Goal: Task Accomplishment & Management: Manage account settings

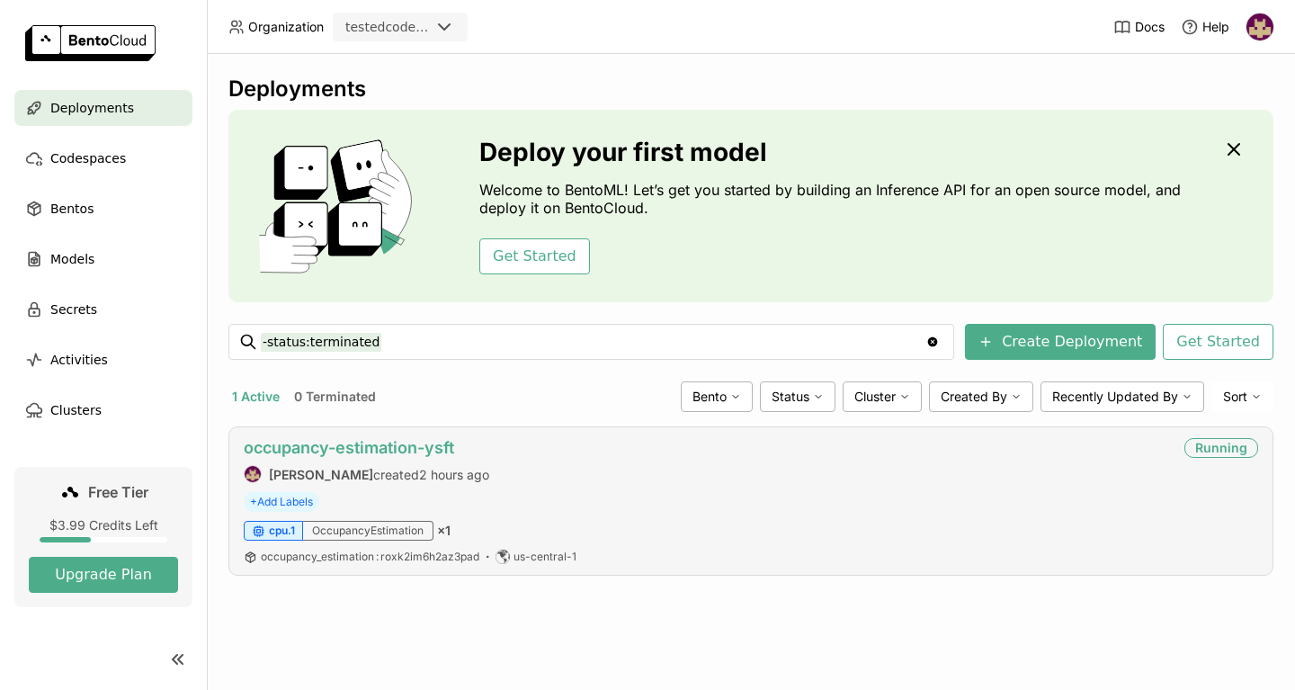
click at [313, 448] on link "occupancy-estimation-ysft" at bounding box center [349, 447] width 210 height 19
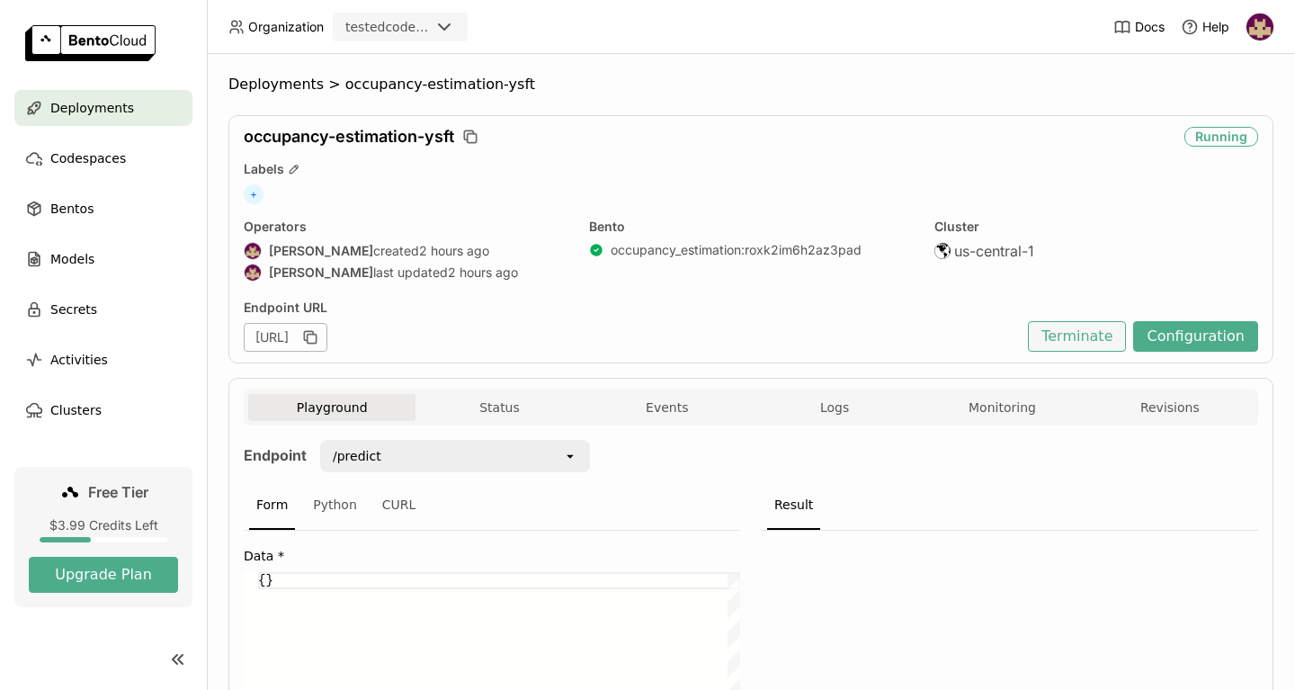
click at [1072, 336] on button "Terminate" at bounding box center [1077, 336] width 98 height 31
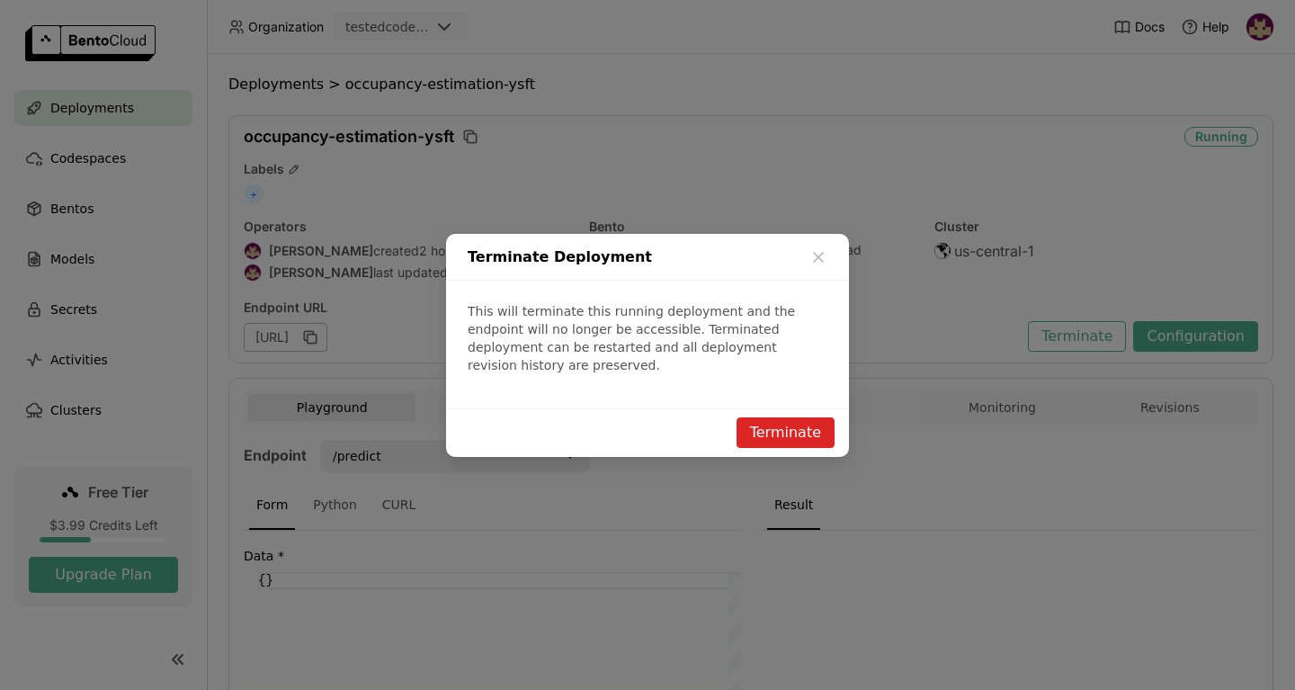
click at [792, 425] on button "Terminate" at bounding box center [785, 432] width 98 height 31
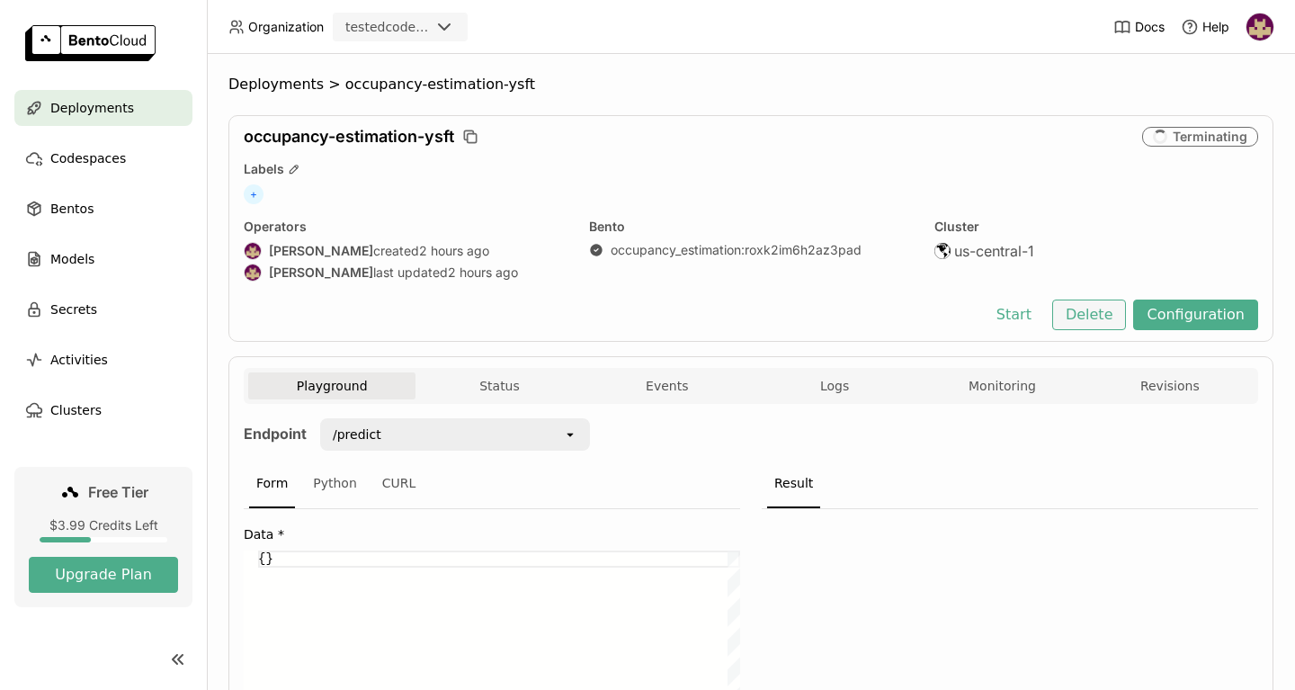
click at [1099, 321] on button "Delete" at bounding box center [1089, 314] width 75 height 31
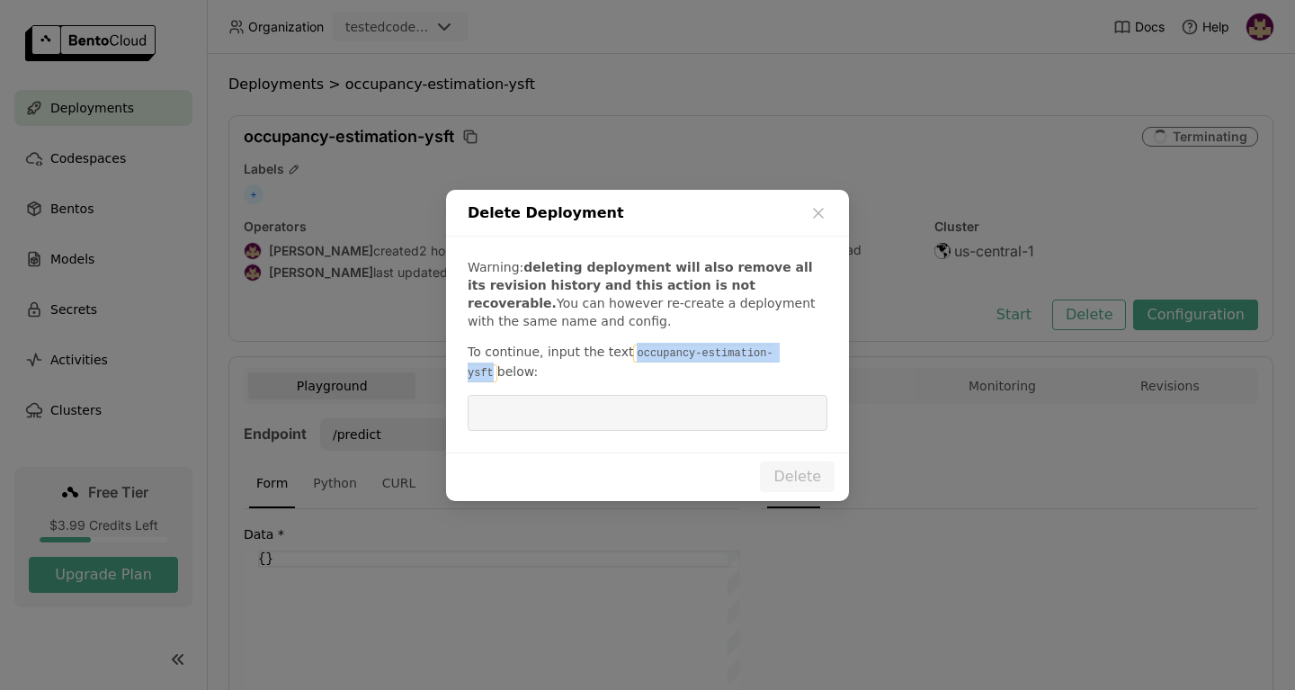
drag, startPoint x: 620, startPoint y: 360, endPoint x: 769, endPoint y: 366, distance: 148.5
click at [769, 366] on code "occupancy-estimation-ysft" at bounding box center [621, 363] width 306 height 38
copy code "occupancy-estimation-ysft"
click at [626, 402] on input "dialog" at bounding box center [647, 413] width 338 height 34
paste input "occupancy-estimation-ysft"
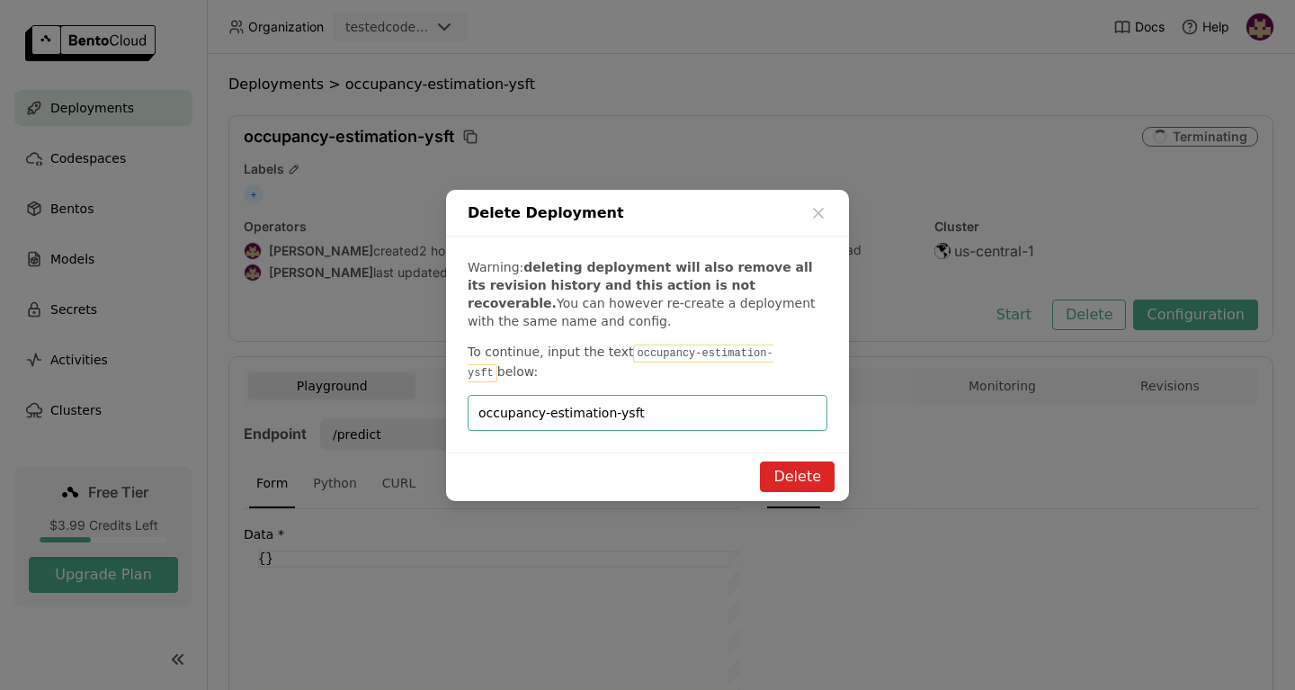
type input "occupancy-estimation-ysft"
click at [794, 470] on button "Delete" at bounding box center [797, 476] width 75 height 31
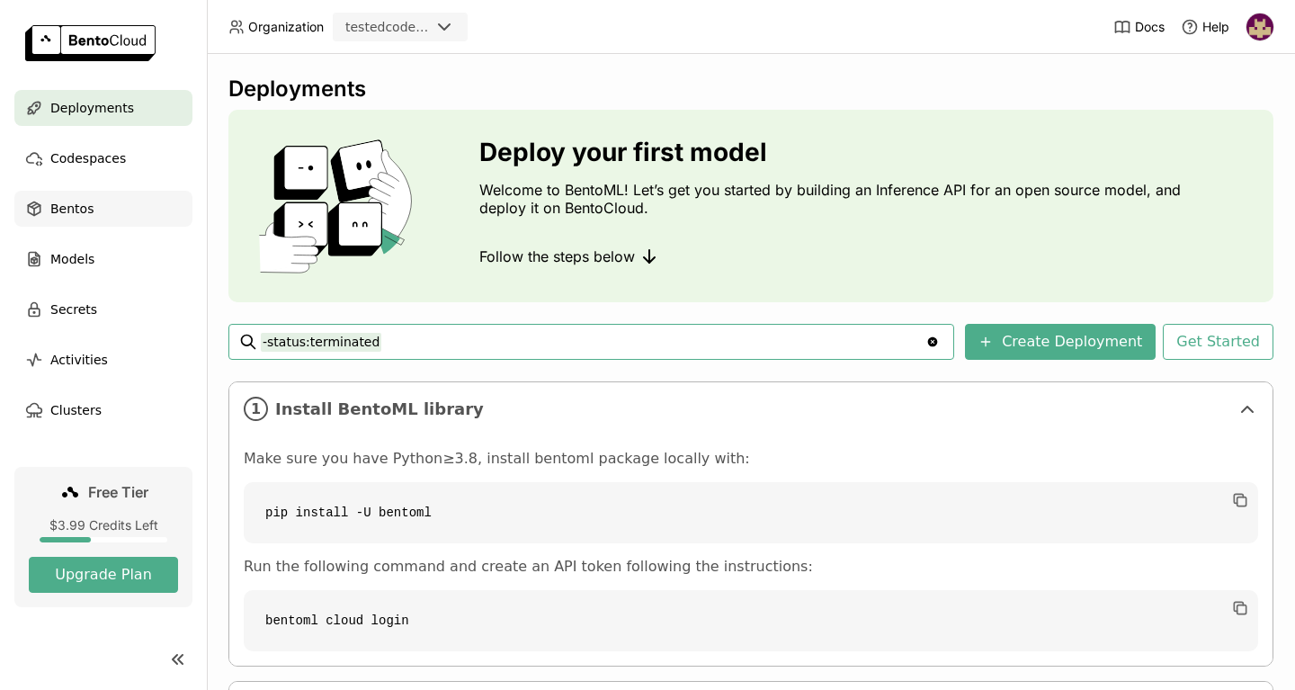
click at [85, 214] on span "Bentos" at bounding box center [71, 209] width 43 height 22
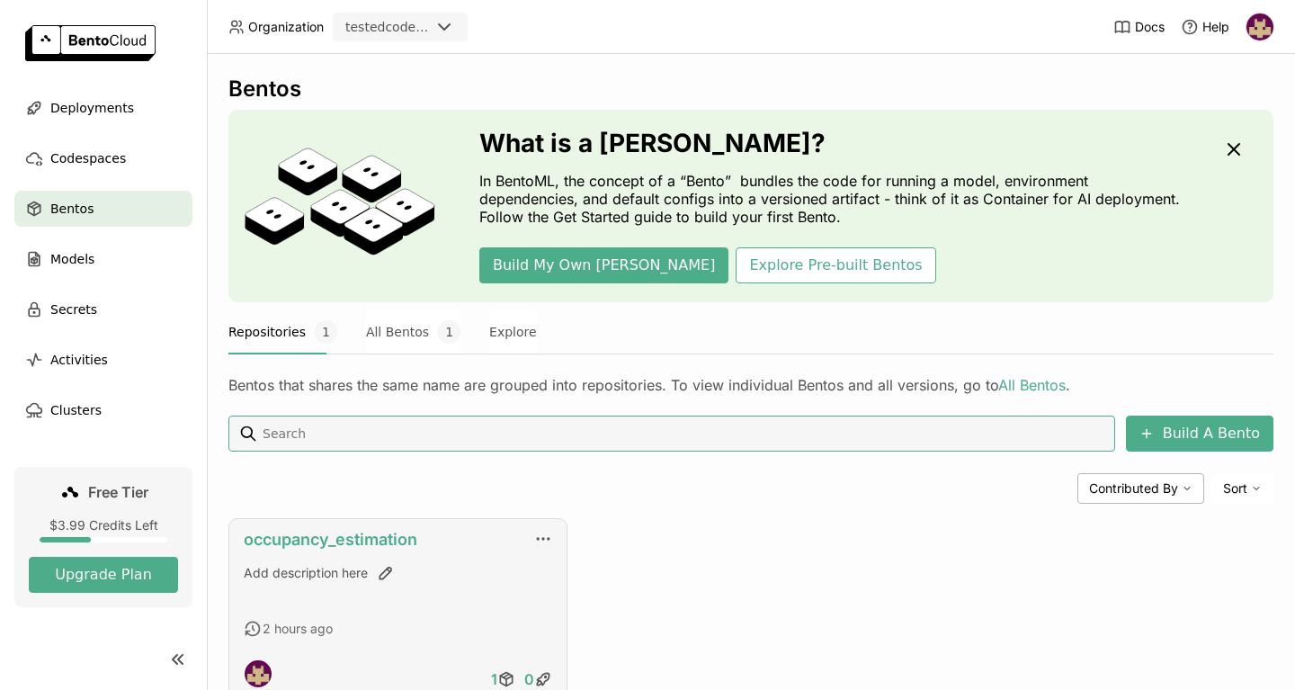
click at [317, 540] on link "occupancy_estimation" at bounding box center [331, 539] width 174 height 19
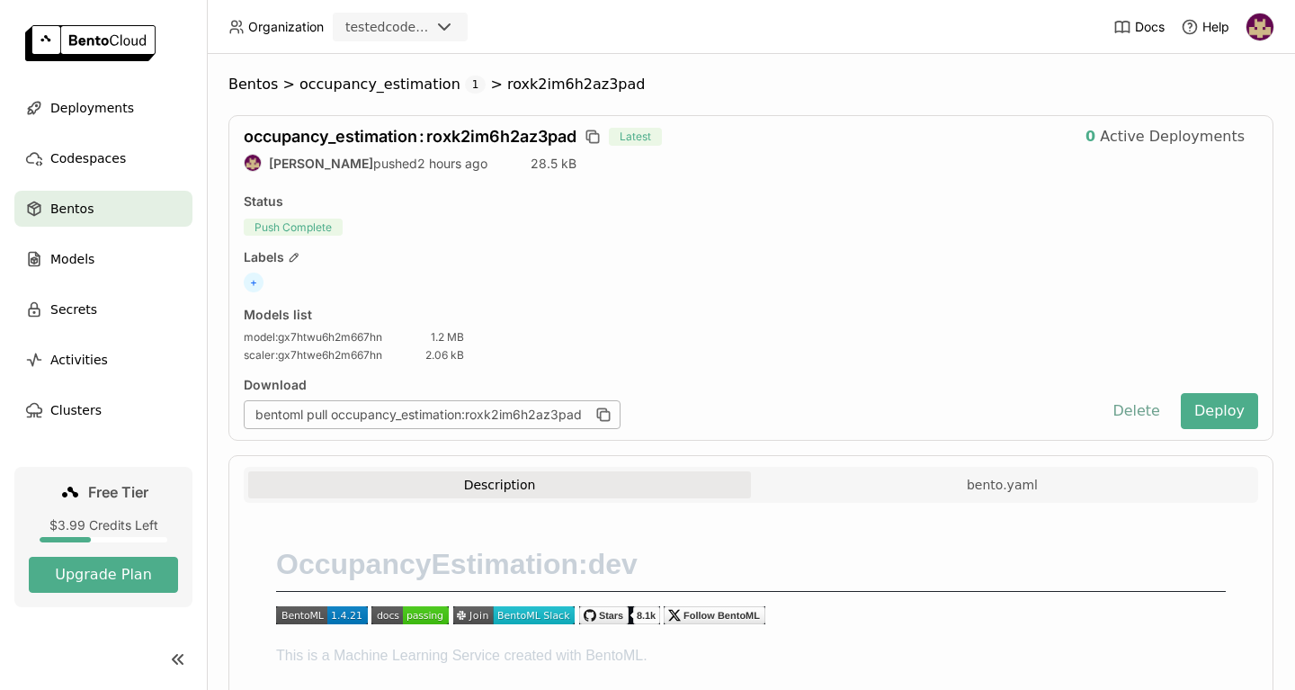
click at [1142, 406] on button "Delete" at bounding box center [1136, 411] width 75 height 36
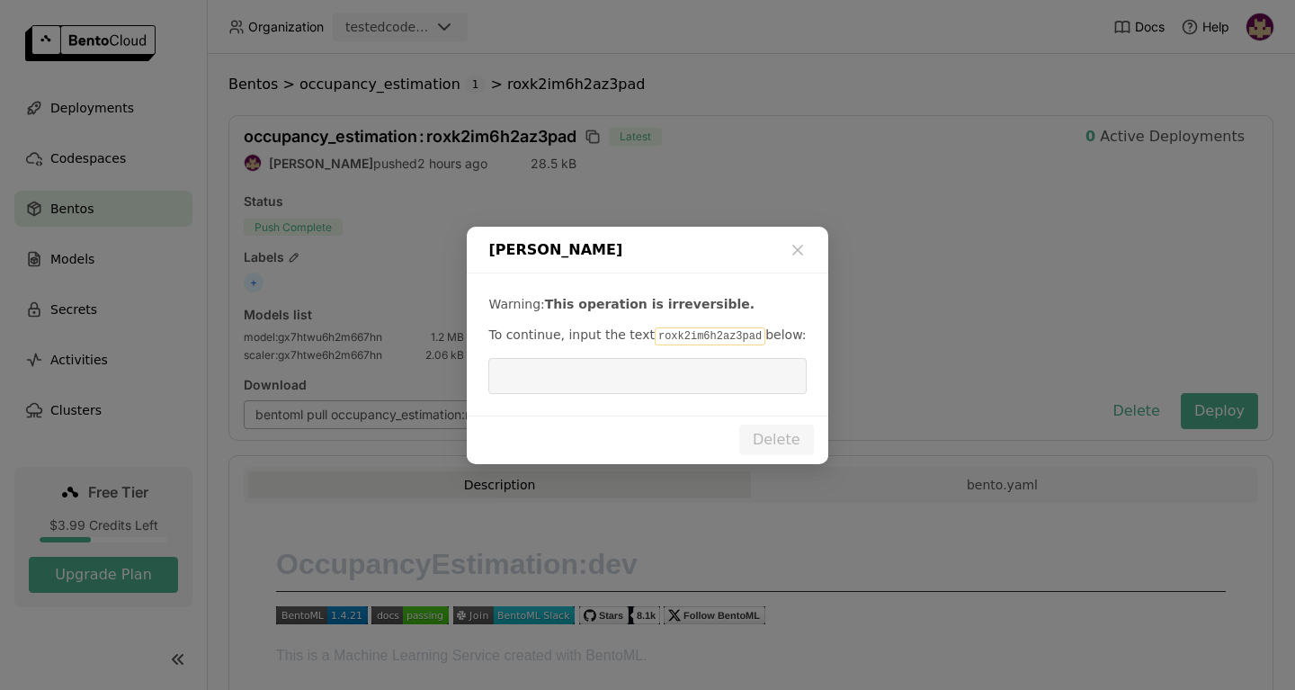
click at [664, 336] on code "roxk2im6h2az3pad" at bounding box center [710, 336] width 111 height 18
copy p "roxk2im6h2az3pad"
click at [637, 378] on input "dialog" at bounding box center [647, 376] width 296 height 34
paste input "roxk2im6h2az3pad"
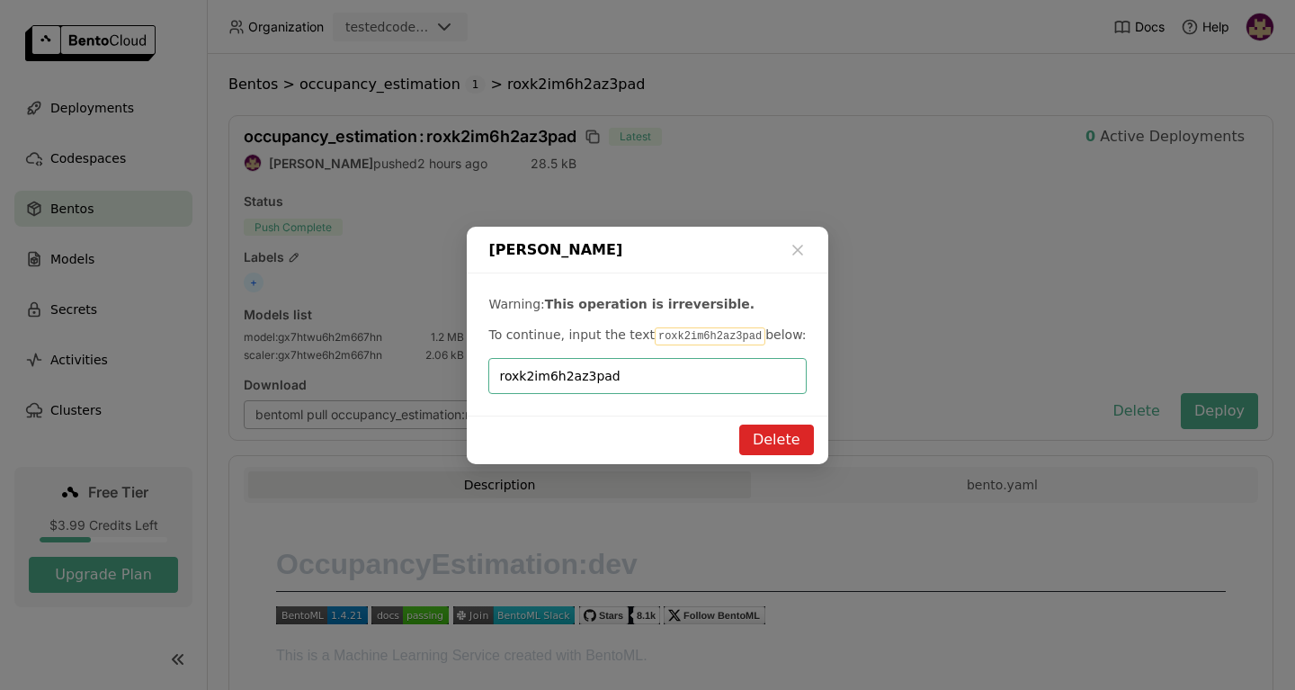
type input "roxk2im6h2az3pad"
click at [759, 443] on button "Delete" at bounding box center [776, 439] width 75 height 31
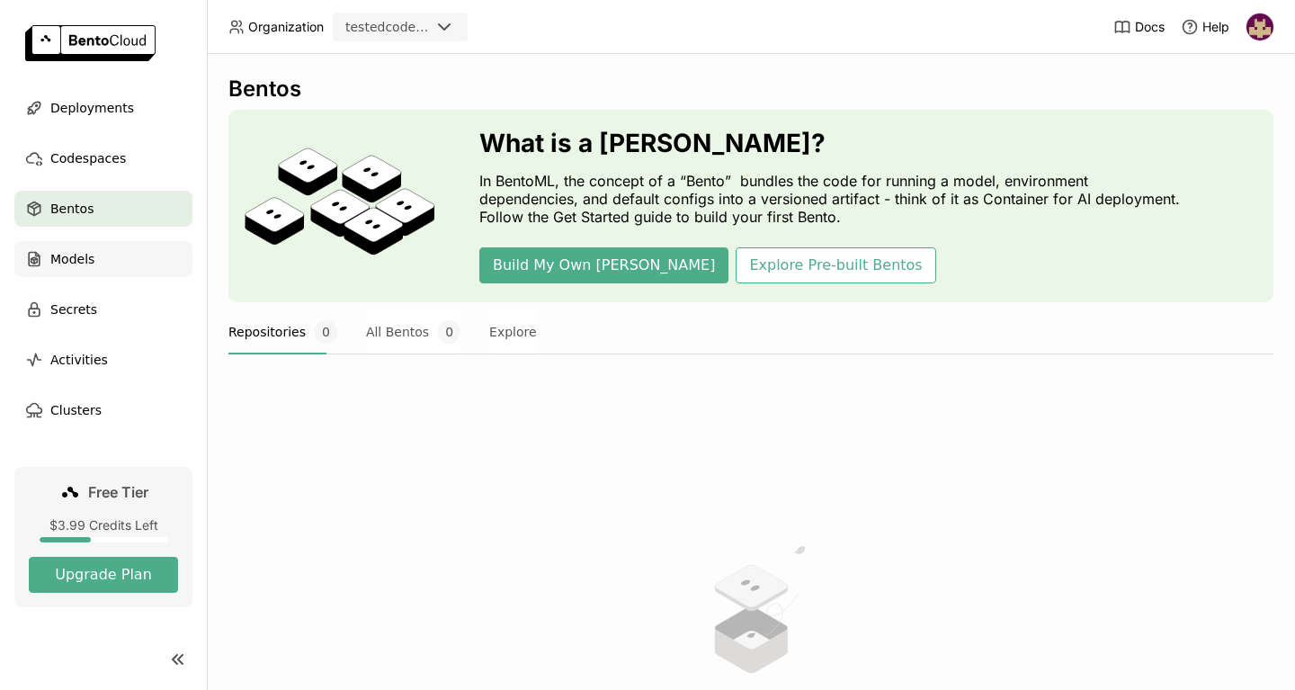
click at [114, 254] on div "Models" at bounding box center [103, 259] width 178 height 36
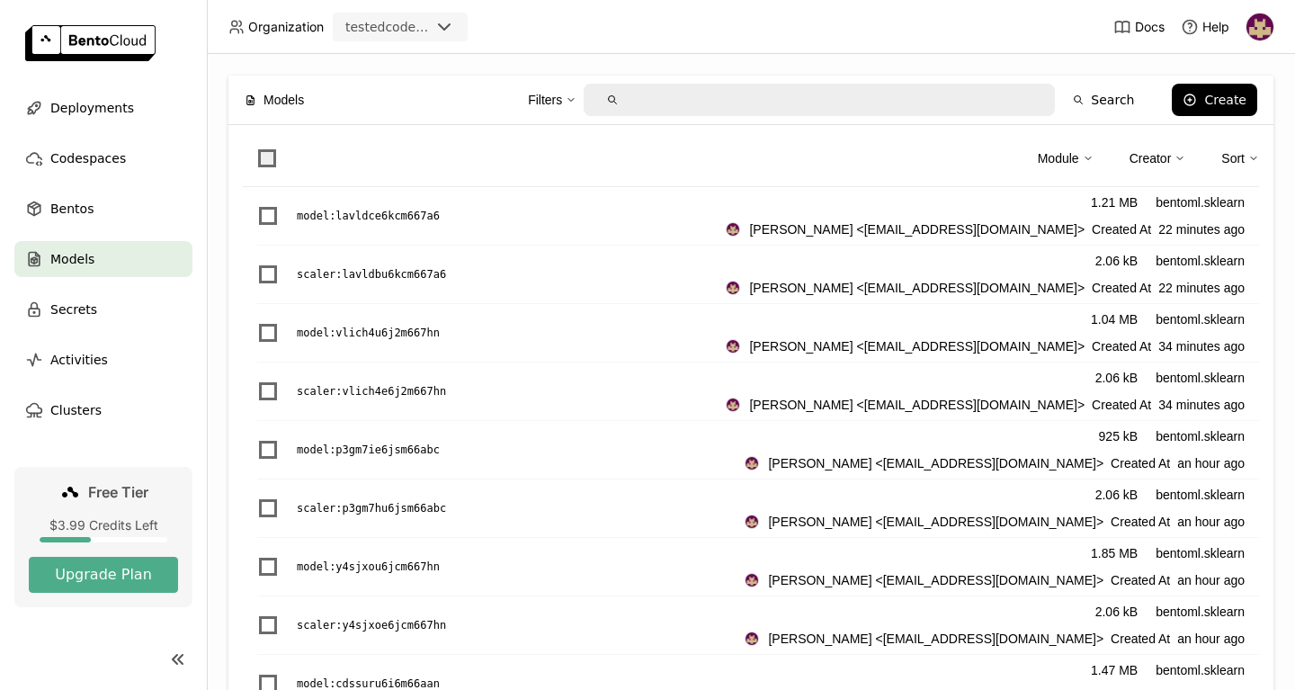
click at [266, 161] on span at bounding box center [267, 158] width 18 height 18
click at [256, 147] on input "checkbox" at bounding box center [256, 147] width 0 height 0
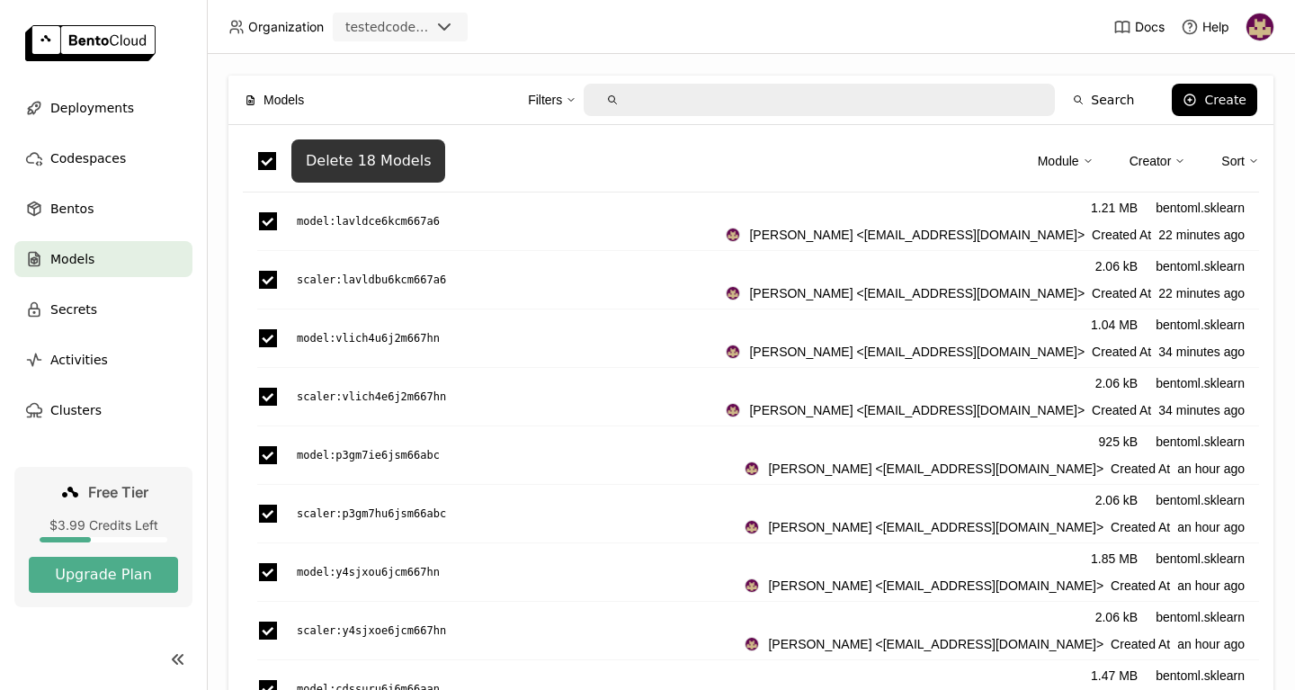
click at [354, 163] on div "Delete 18 Models" at bounding box center [368, 161] width 125 height 18
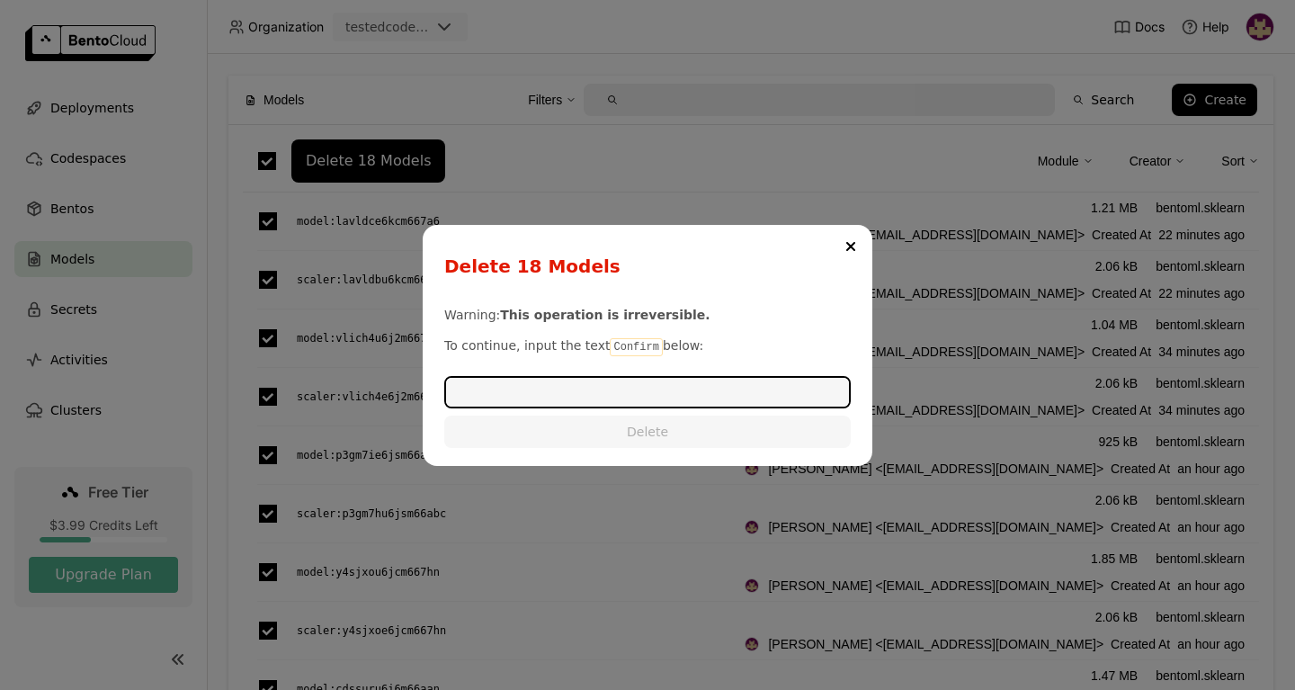
click at [617, 349] on code "Confirm" at bounding box center [636, 347] width 52 height 18
copy p "Confirm"
click at [581, 395] on input "dialog" at bounding box center [647, 392] width 403 height 29
paste input "Confirm"
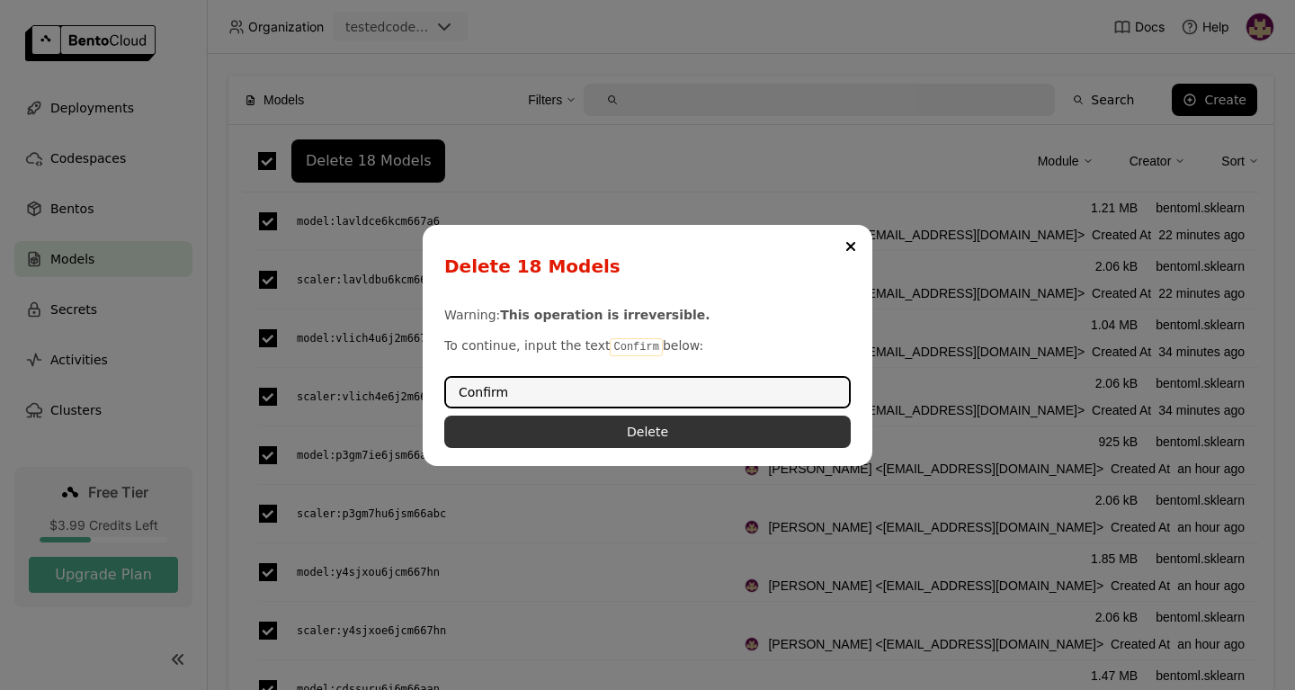
type input "Confirm"
click at [634, 436] on button "Delete" at bounding box center [647, 431] width 406 height 32
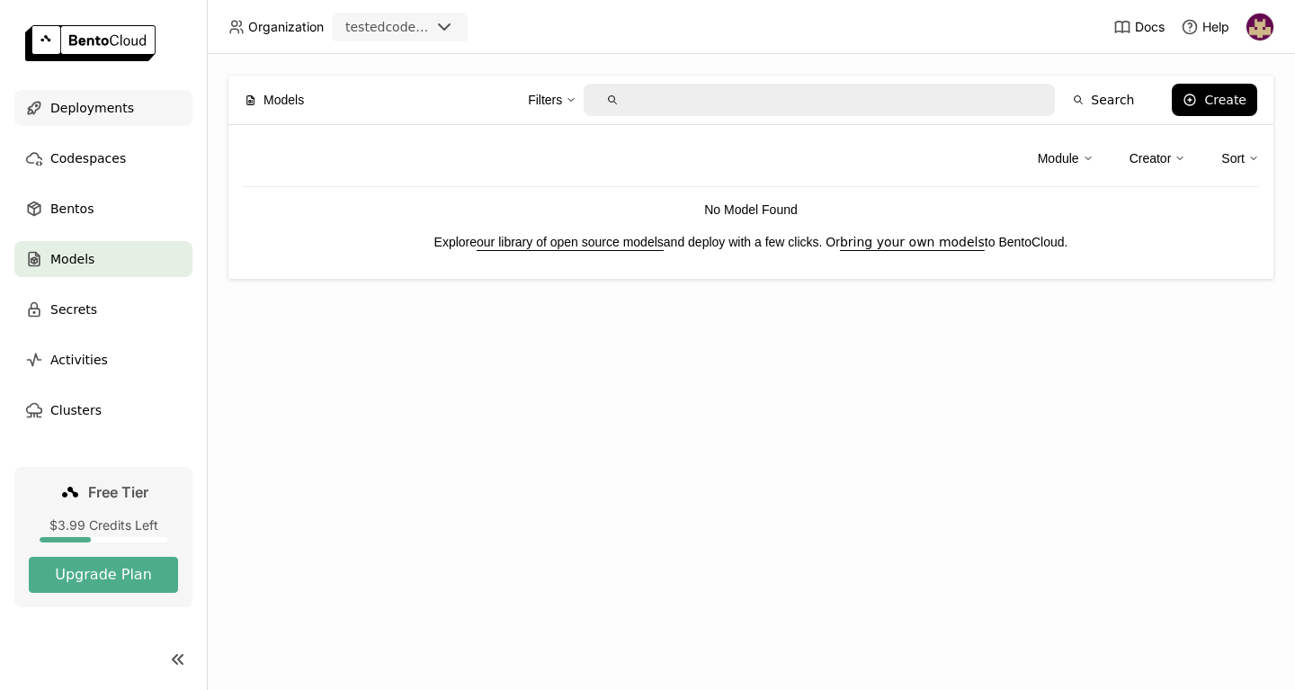
drag, startPoint x: 133, startPoint y: 108, endPoint x: 104, endPoint y: 148, distance: 49.6
click at [132, 107] on div "Deployments" at bounding box center [103, 108] width 178 height 36
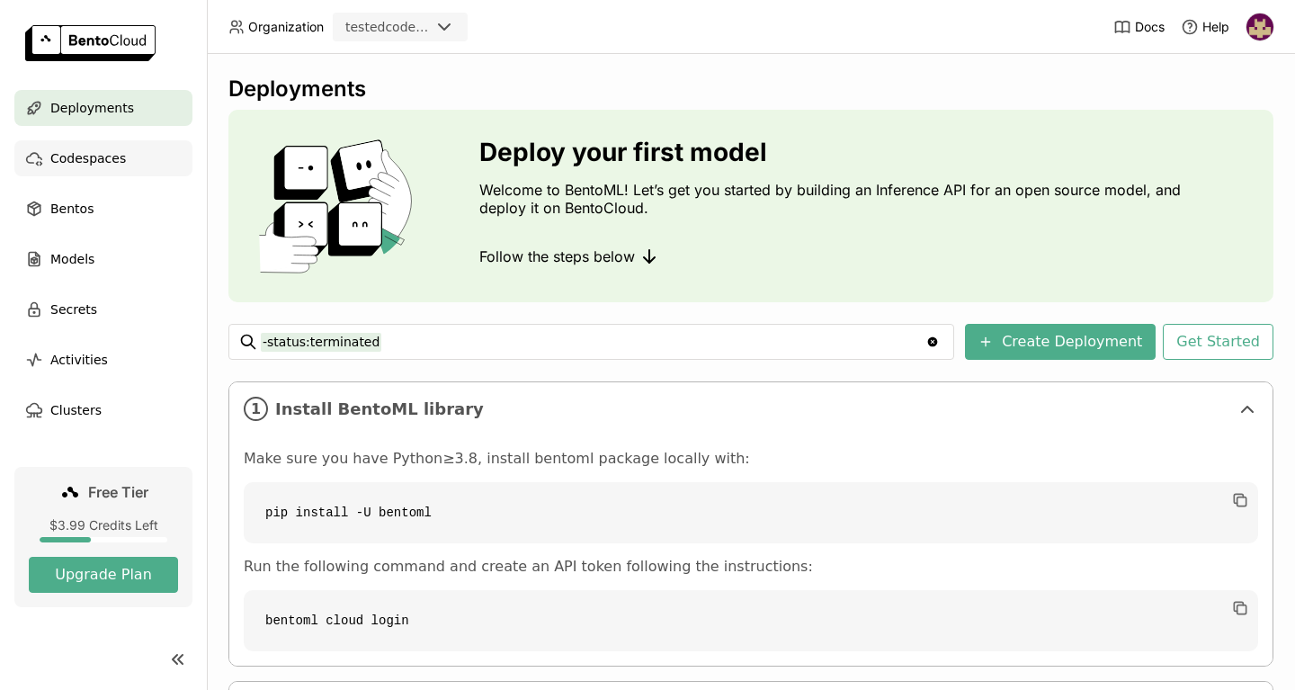
click at [103, 156] on span "Codespaces" at bounding box center [88, 158] width 76 height 22
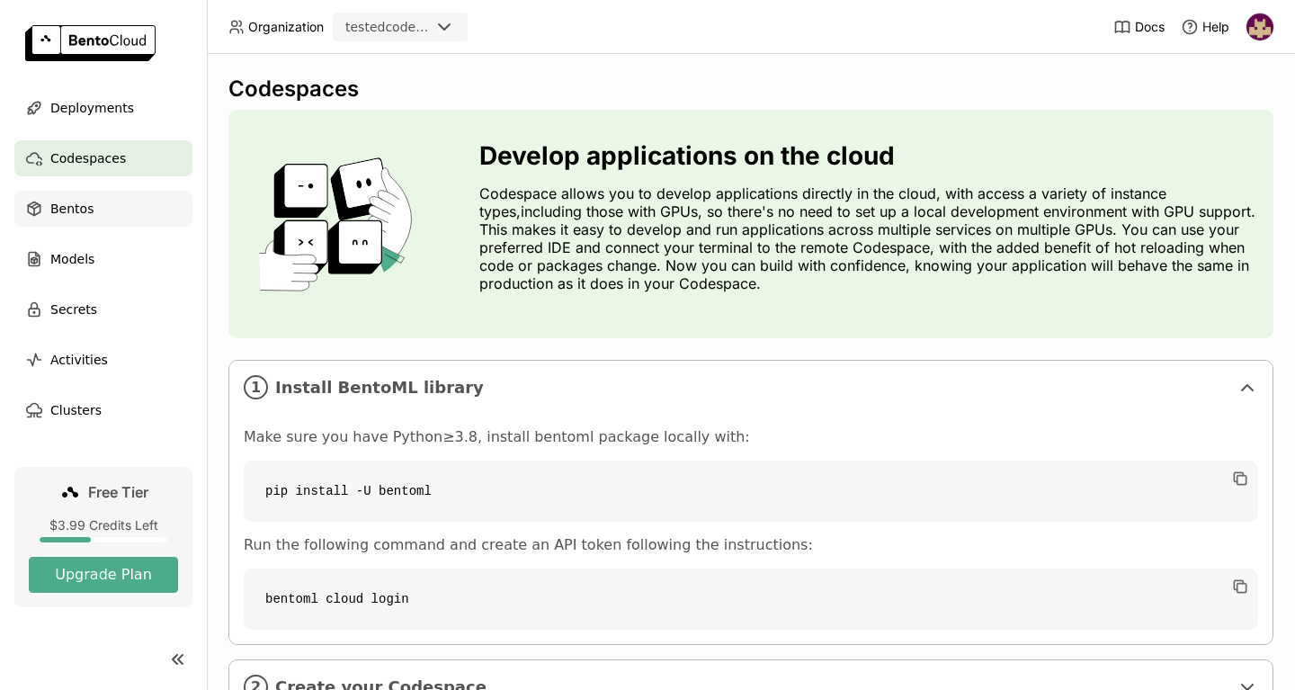
click at [80, 209] on span "Bentos" at bounding box center [71, 209] width 43 height 22
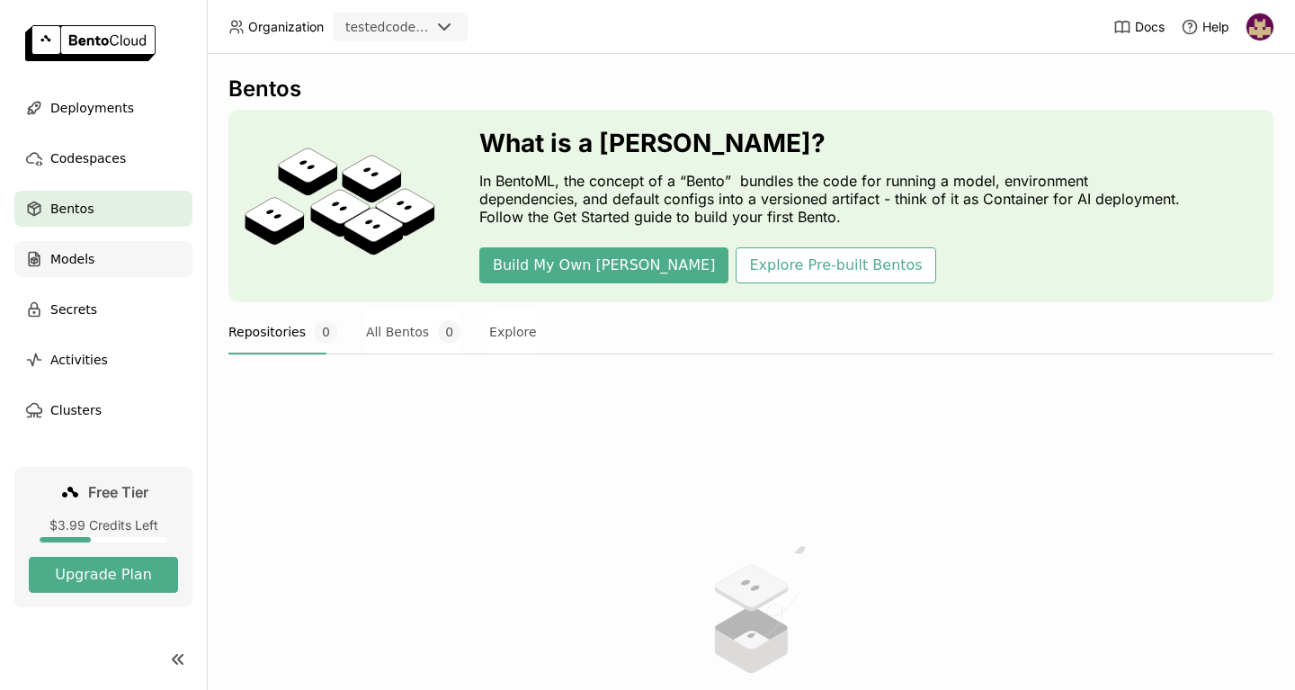
click at [85, 261] on span "Models" at bounding box center [72, 259] width 44 height 22
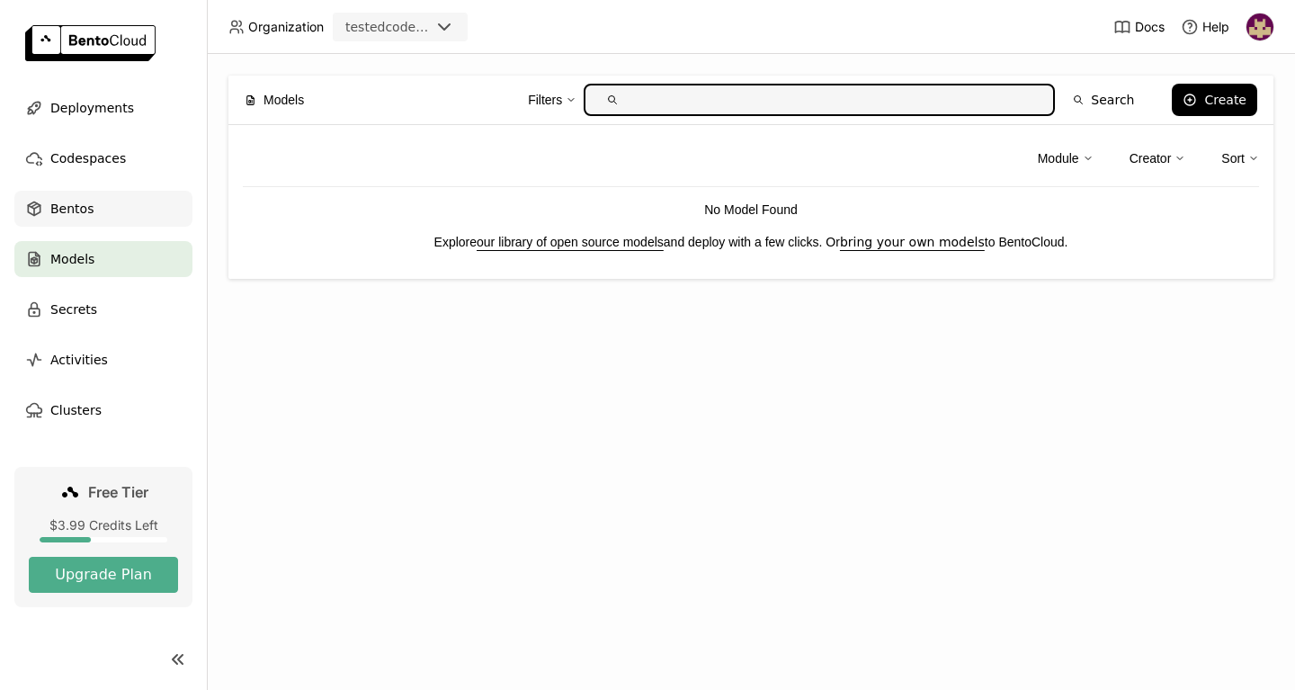
click at [90, 202] on div "Bentos" at bounding box center [103, 209] width 178 height 36
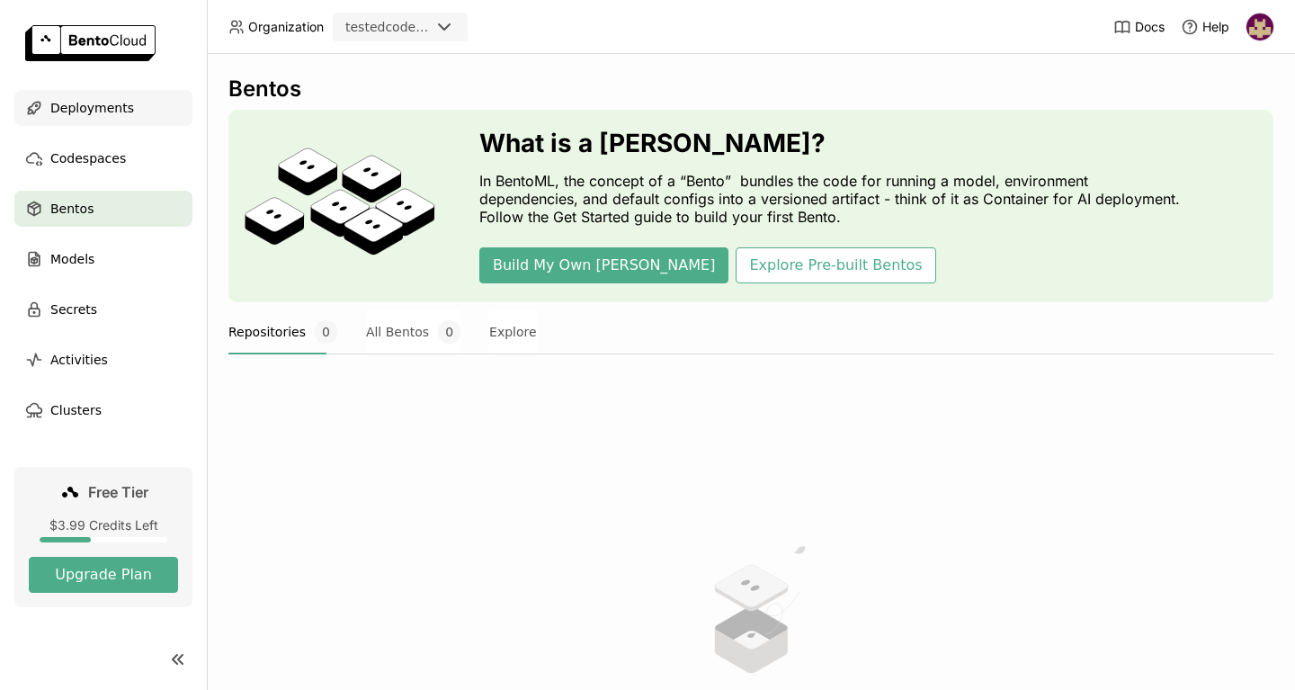
click at [102, 108] on span "Deployments" at bounding box center [92, 108] width 84 height 22
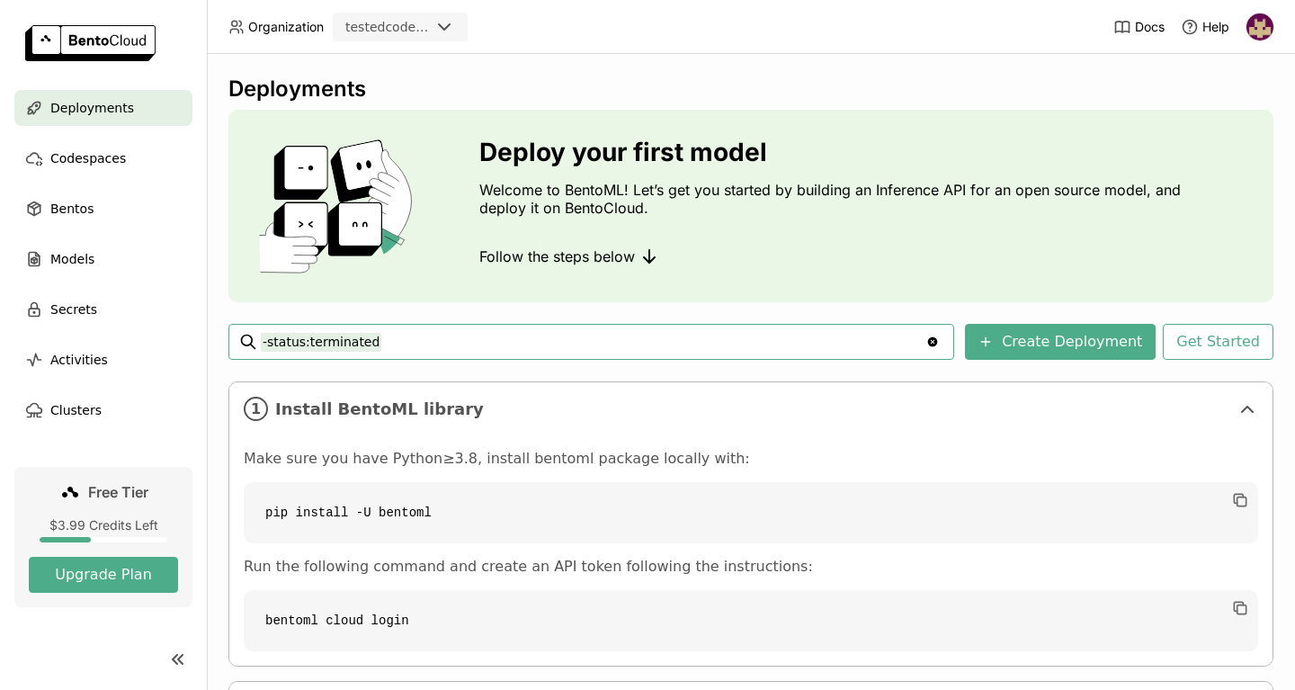
click at [1259, 31] on img at bounding box center [1259, 26] width 27 height 27
click at [1212, 171] on span "Logout" at bounding box center [1222, 170] width 39 height 16
